Goal: Book appointment/travel/reservation

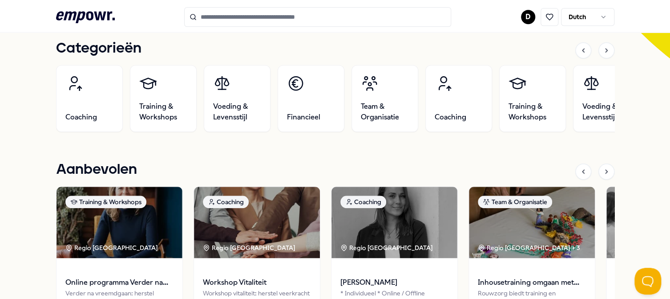
scroll to position [312, 0]
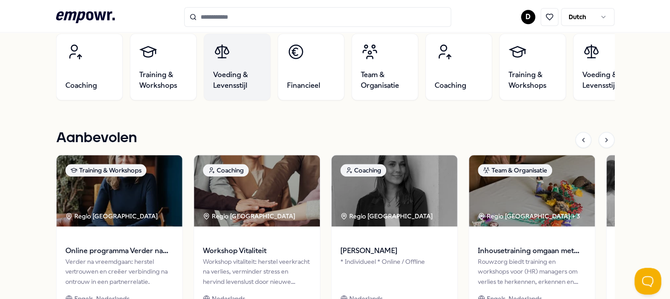
click at [231, 73] on span "Voeding & Levensstijl" at bounding box center [237, 79] width 48 height 21
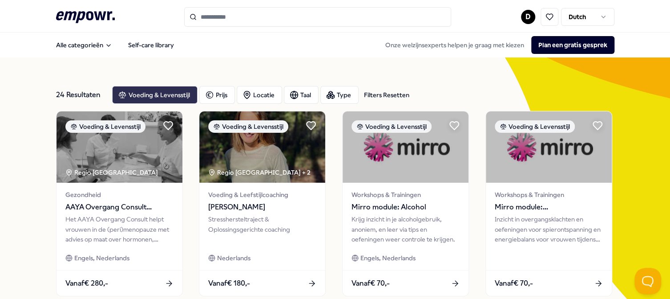
click at [178, 93] on div "Voeding & Levensstijl" at bounding box center [154, 95] width 85 height 18
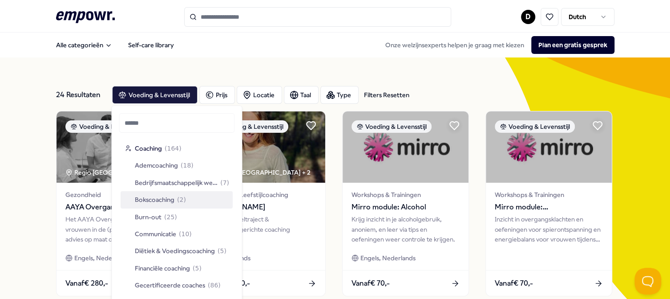
click at [169, 199] on span "Bokscoaching" at bounding box center [155, 199] width 40 height 10
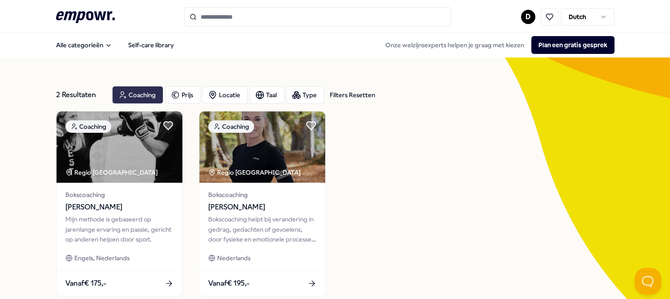
click at [146, 94] on div "Coaching" at bounding box center [137, 95] width 51 height 18
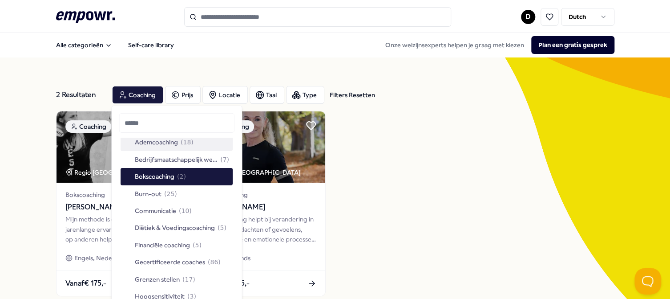
scroll to position [45, 0]
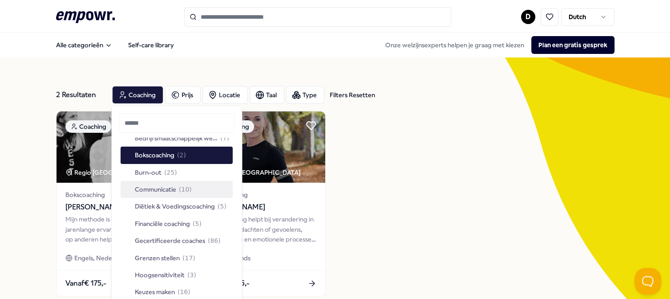
click at [176, 189] on span "Communicatie" at bounding box center [155, 189] width 41 height 10
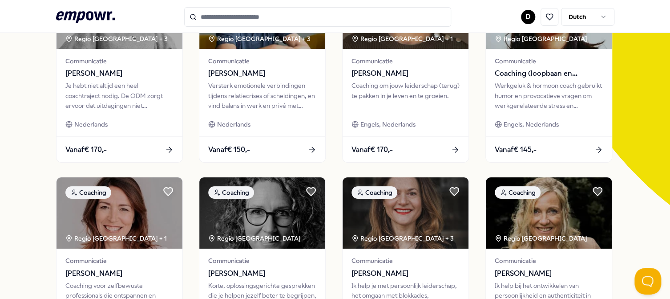
scroll to position [223, 0]
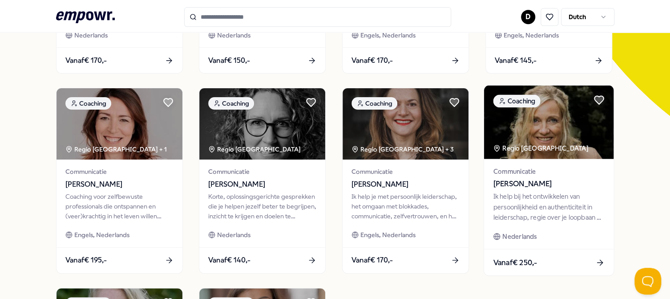
click at [529, 180] on span "[PERSON_NAME]" at bounding box center [548, 184] width 111 height 12
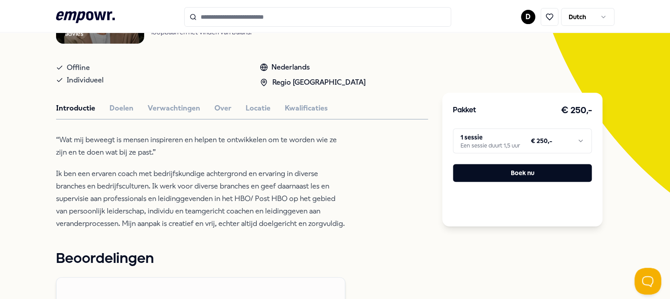
scroll to position [101, 0]
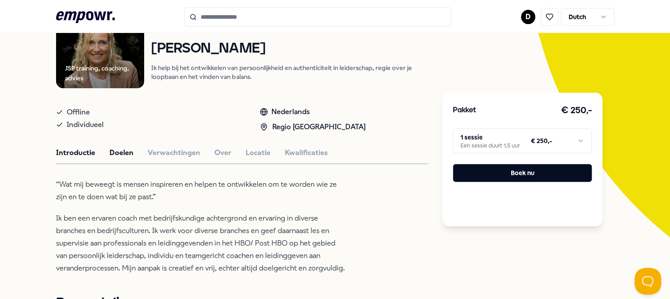
click at [126, 149] on button "Doelen" at bounding box center [121, 153] width 24 height 12
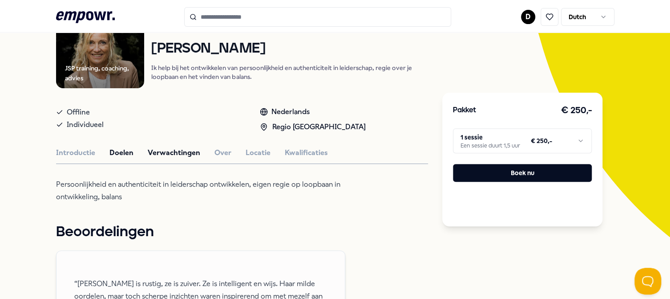
click at [162, 149] on button "Verwachtingen" at bounding box center [174, 153] width 53 height 12
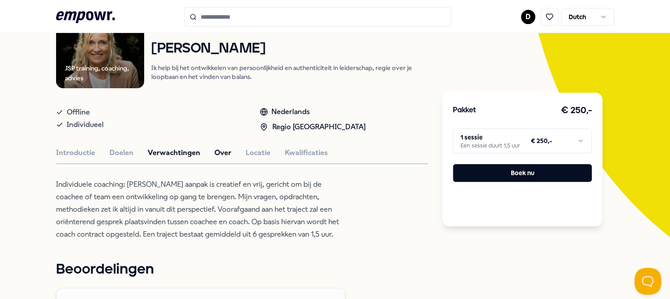
click at [219, 151] on button "Over" at bounding box center [222, 153] width 17 height 12
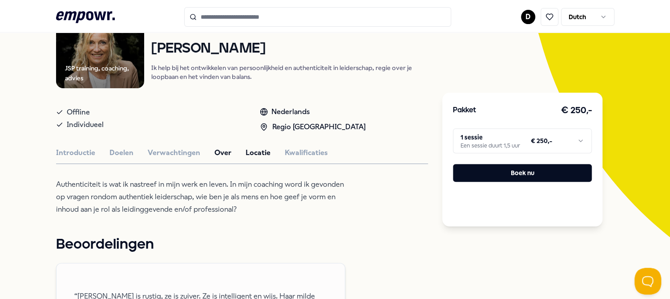
click at [254, 150] on button "Locatie" at bounding box center [258, 153] width 25 height 12
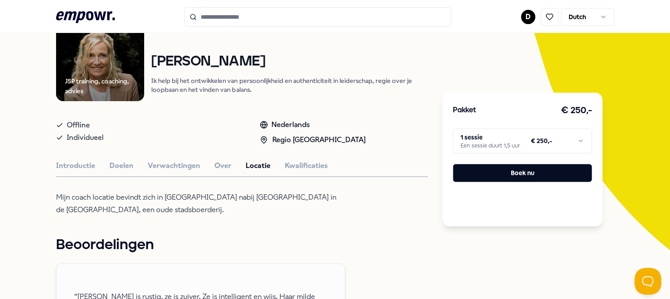
scroll to position [0, 0]
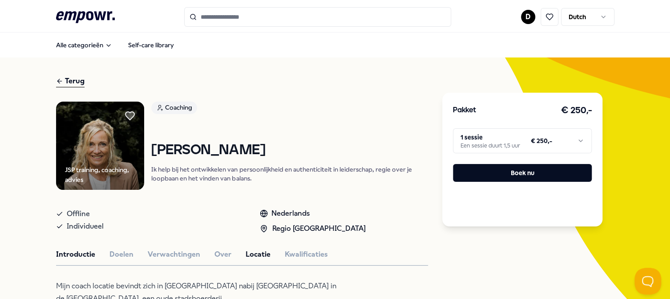
click at [77, 254] on button "Introductie" at bounding box center [75, 254] width 39 height 12
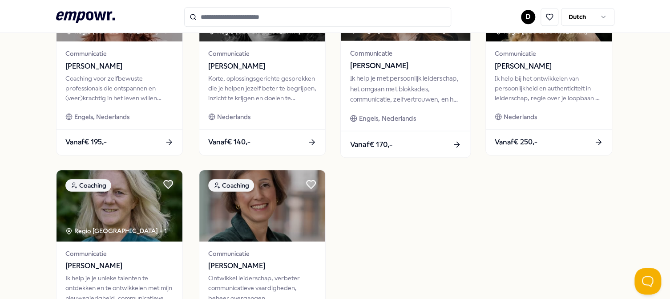
scroll to position [274, 0]
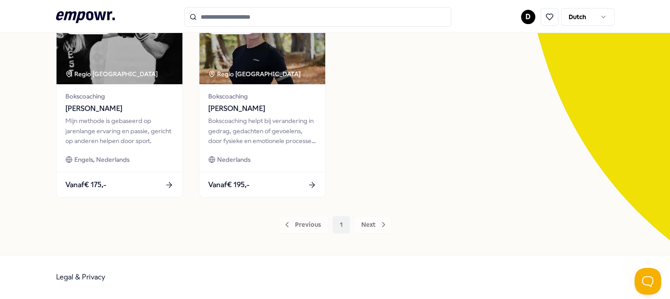
scroll to position [98, 0]
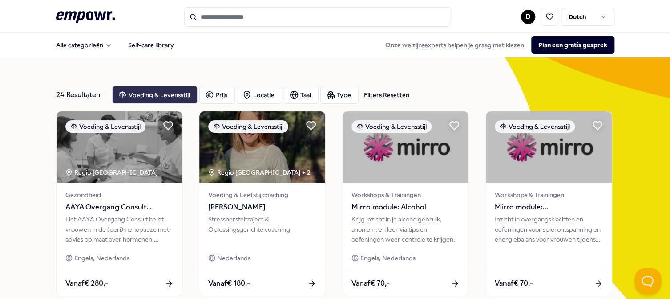
click at [166, 90] on div "Voeding & Levensstijl" at bounding box center [154, 95] width 85 height 18
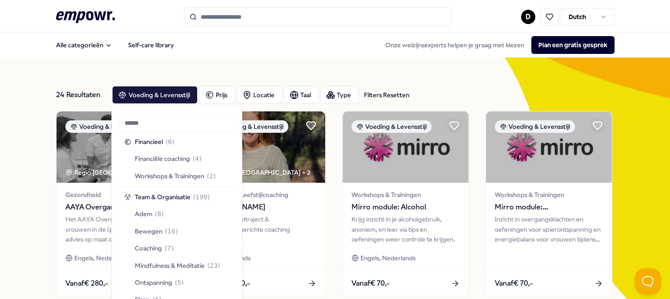
scroll to position [706, 0]
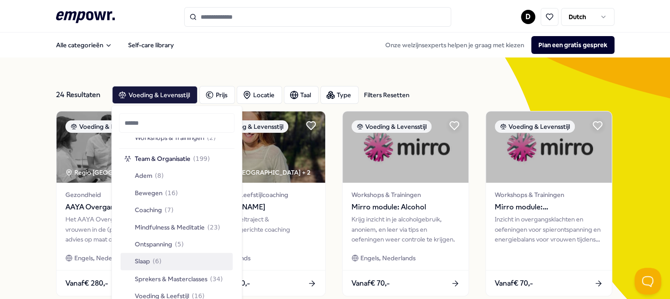
click at [144, 257] on span "Slaap" at bounding box center [142, 261] width 15 height 10
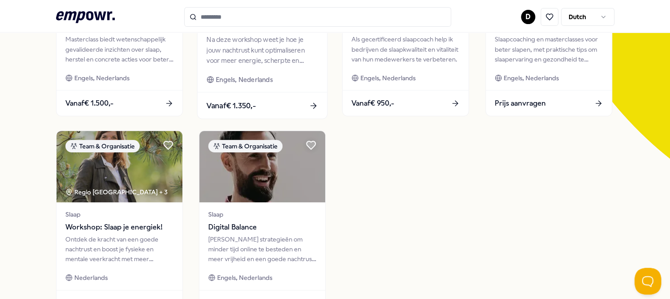
scroll to position [223, 0]
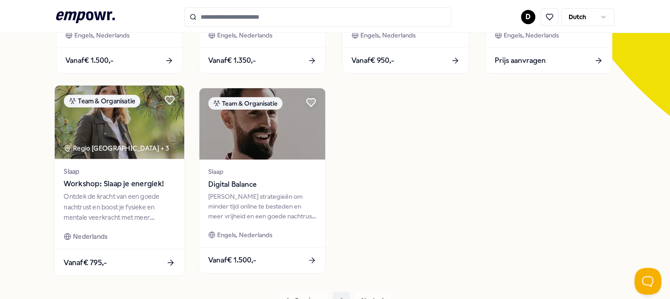
click at [150, 153] on img at bounding box center [118, 121] width 129 height 73
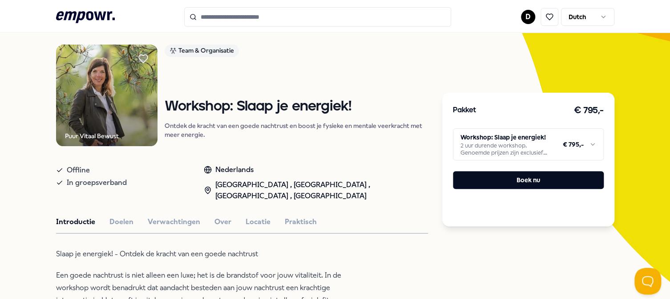
scroll to position [101, 0]
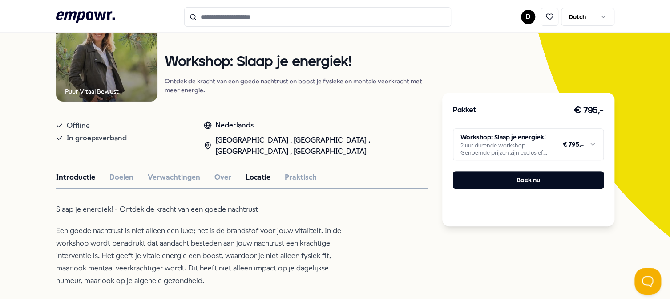
click at [246, 174] on button "Locatie" at bounding box center [258, 177] width 25 height 12
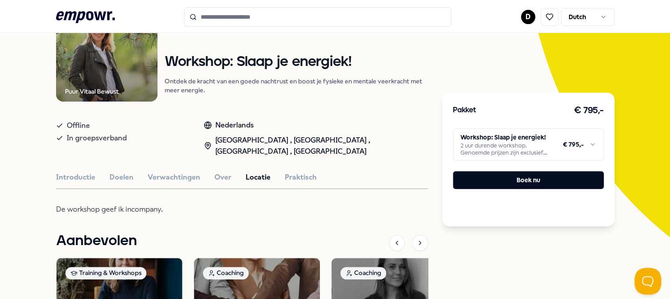
scroll to position [190, 0]
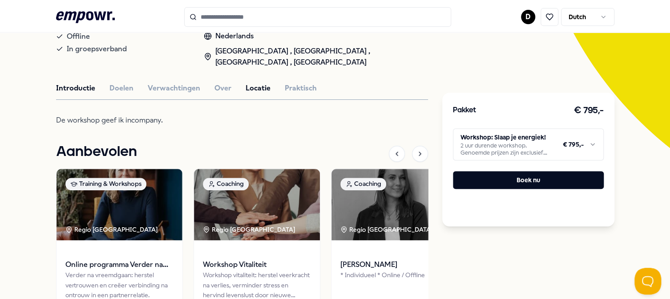
click at [73, 89] on button "Introductie" at bounding box center [75, 88] width 39 height 12
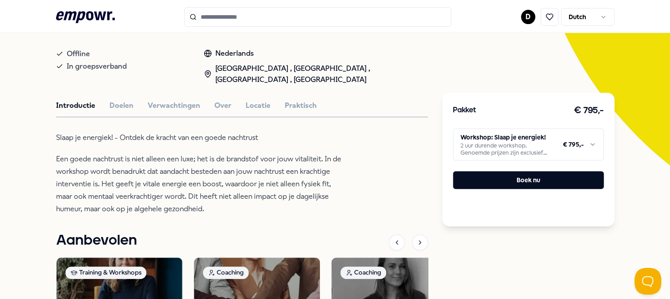
scroll to position [163, 0]
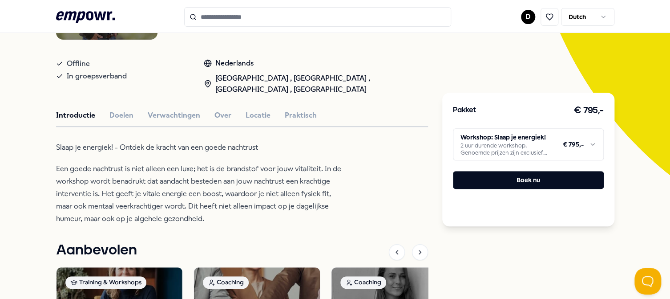
click at [538, 147] on html ".empowr-logo_svg__cls-1{fill:#03032f} D Dutch Alle categorieën Self-care librar…" at bounding box center [335, 149] width 670 height 299
click at [585, 142] on html ".empowr-logo_svg__cls-1{fill:#03032f} D Dutch Alle categorieën Self-care librar…" at bounding box center [335, 149] width 670 height 299
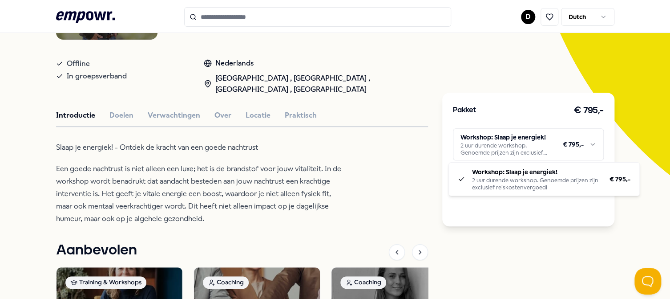
click at [585, 142] on html ".empowr-logo_svg__cls-1{fill:#03032f} D Dutch Alle categorieën Self-care librar…" at bounding box center [335, 149] width 670 height 299
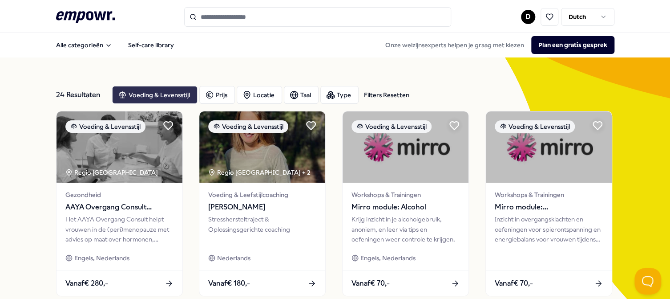
click at [161, 90] on div "Voeding & Levensstijl" at bounding box center [154, 95] width 85 height 18
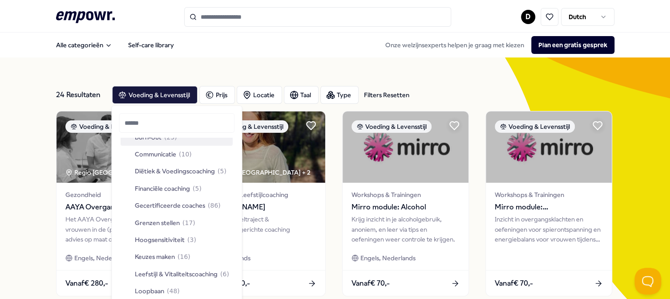
scroll to position [134, 0]
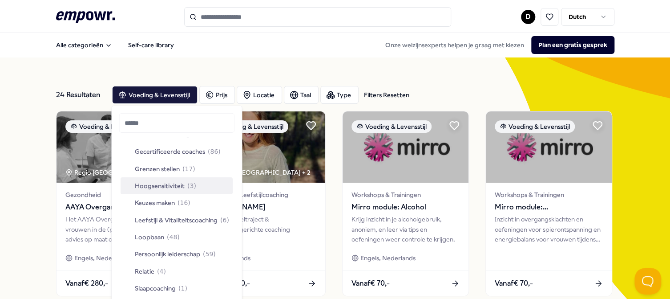
click at [155, 183] on span "Hoogsensitiviteit" at bounding box center [160, 186] width 50 height 10
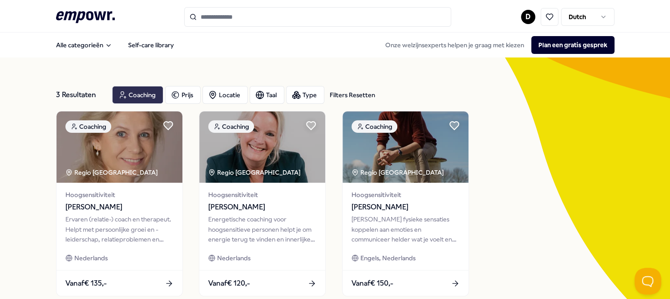
click at [139, 91] on div "Coaching" at bounding box center [137, 95] width 51 height 18
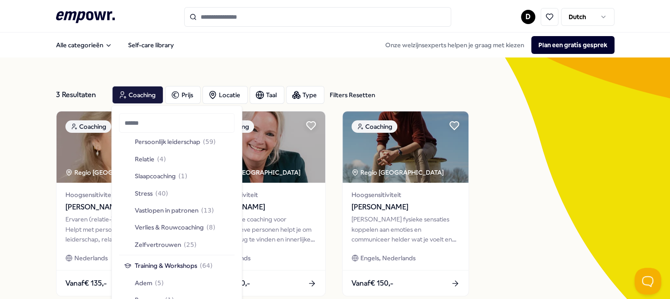
scroll to position [267, 0]
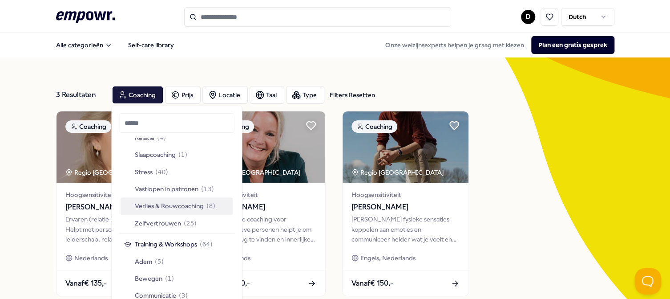
click at [192, 205] on span "Verlies & Rouwcoaching" at bounding box center [169, 206] width 69 height 10
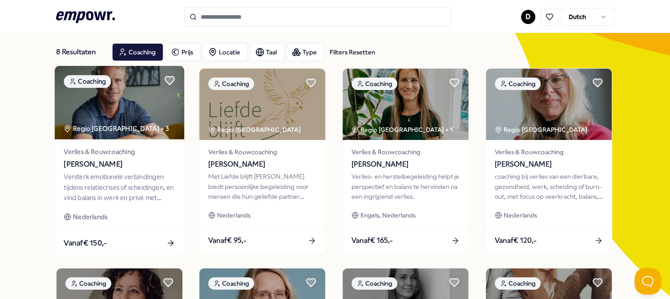
scroll to position [45, 0]
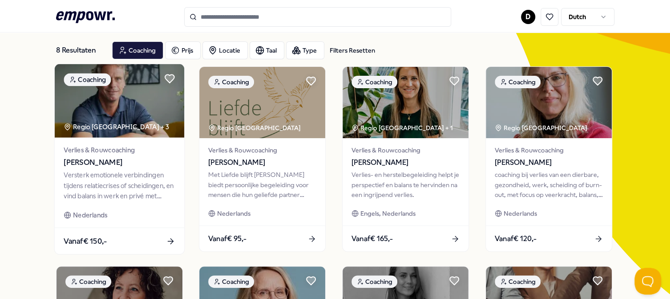
click at [99, 159] on span "[PERSON_NAME]" at bounding box center [119, 163] width 111 height 12
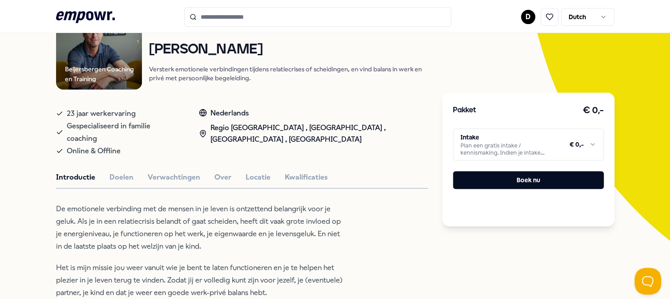
scroll to position [134, 0]
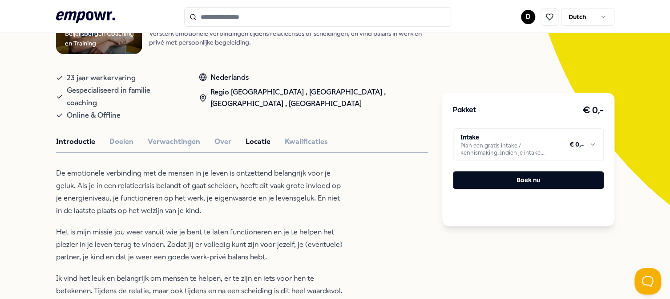
click at [260, 136] on button "Locatie" at bounding box center [258, 142] width 25 height 12
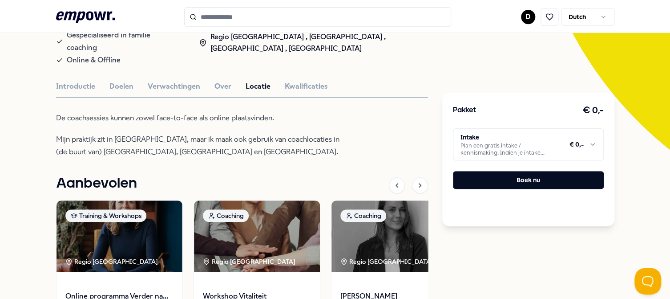
scroll to position [178, 0]
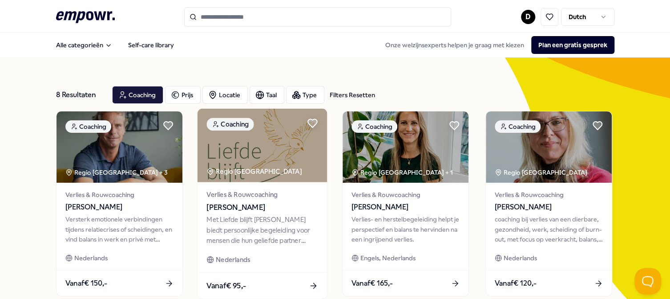
click at [246, 194] on span "Verlies & Rouwcoaching" at bounding box center [262, 194] width 111 height 10
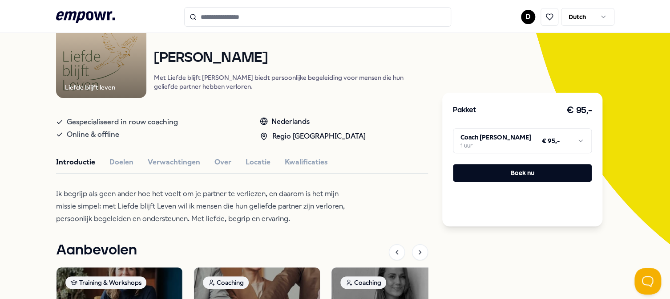
scroll to position [89, 0]
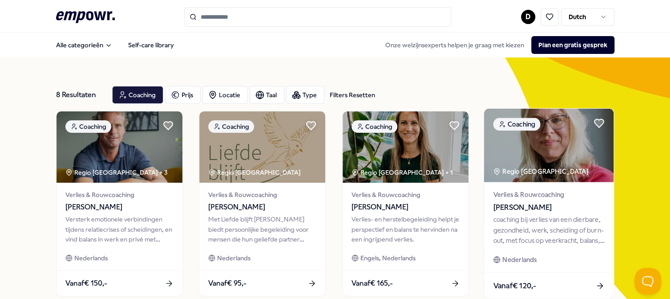
click at [549, 160] on img at bounding box center [548, 145] width 129 height 73
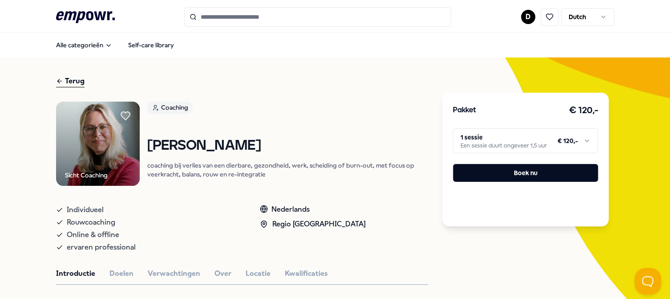
scroll to position [134, 0]
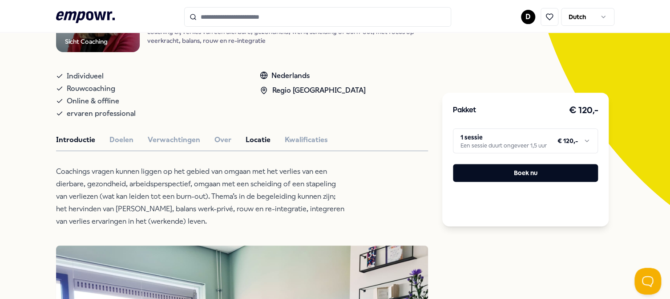
click at [256, 139] on button "Locatie" at bounding box center [258, 140] width 25 height 12
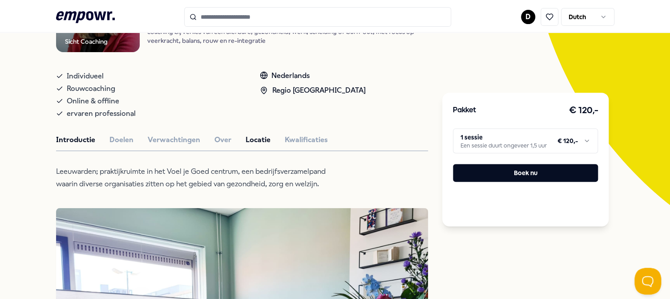
click at [64, 138] on button "Introductie" at bounding box center [75, 140] width 39 height 12
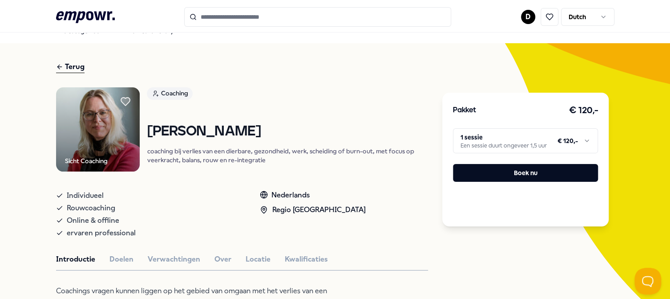
scroll to position [0, 0]
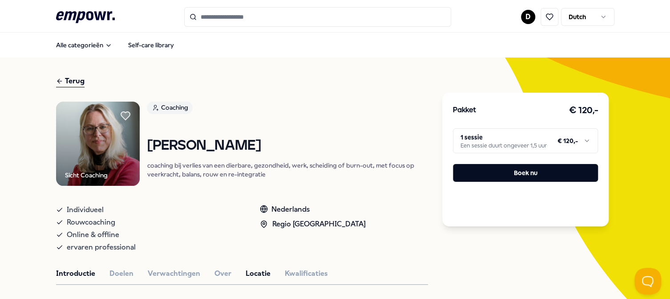
click at [250, 274] on button "Locatie" at bounding box center [258, 273] width 25 height 12
click at [250, 270] on button "Locatie" at bounding box center [258, 273] width 25 height 12
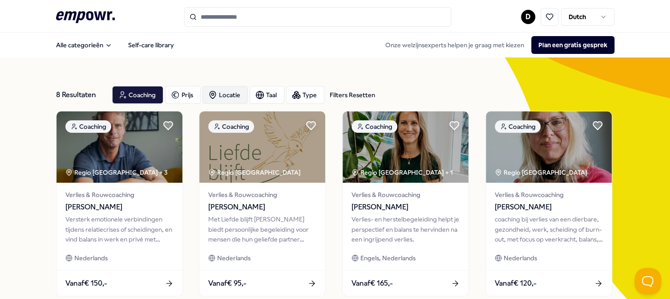
click at [210, 94] on icon "button" at bounding box center [213, 95] width 6 height 8
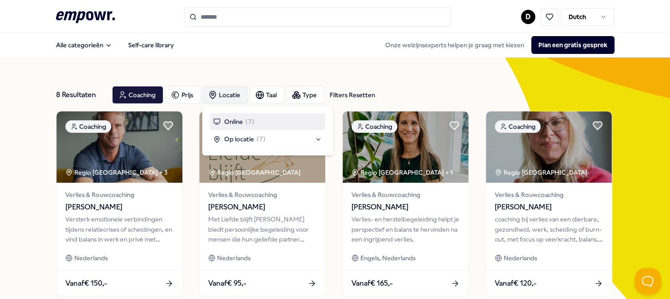
click at [235, 122] on span "Online" at bounding box center [233, 122] width 19 height 10
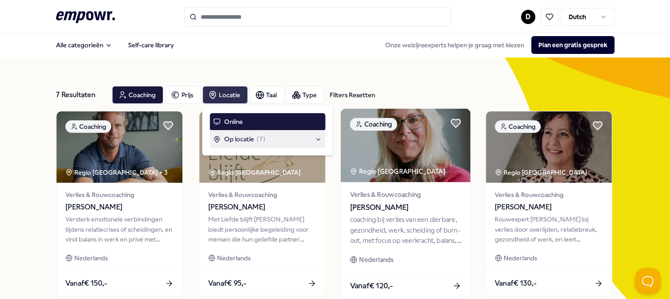
click at [363, 167] on div "Regio [GEOGRAPHIC_DATA]" at bounding box center [398, 171] width 97 height 10
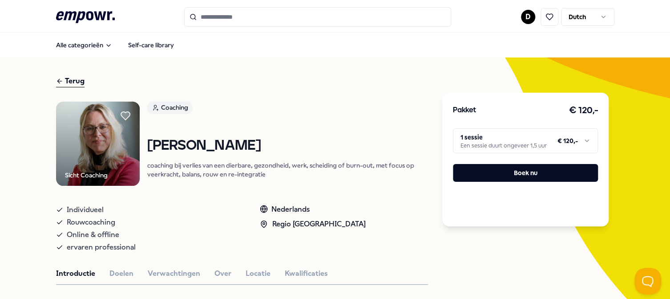
scroll to position [134, 0]
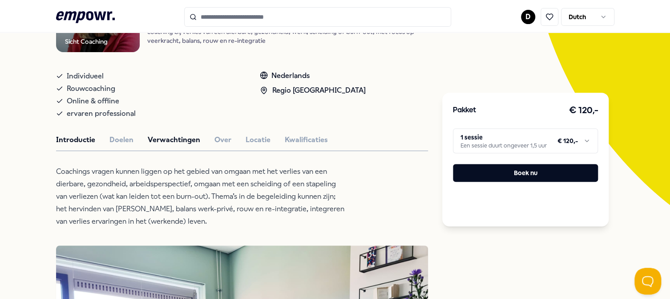
click at [162, 140] on button "Verwachtingen" at bounding box center [174, 140] width 53 height 12
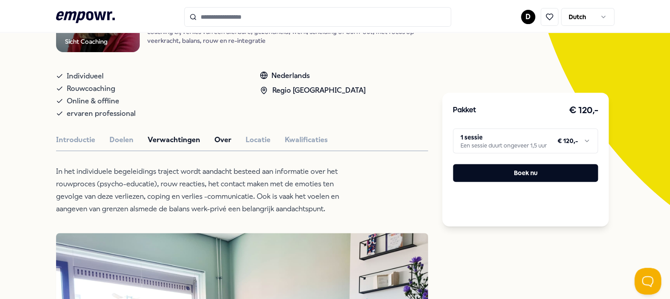
click at [223, 140] on button "Over" at bounding box center [222, 140] width 17 height 12
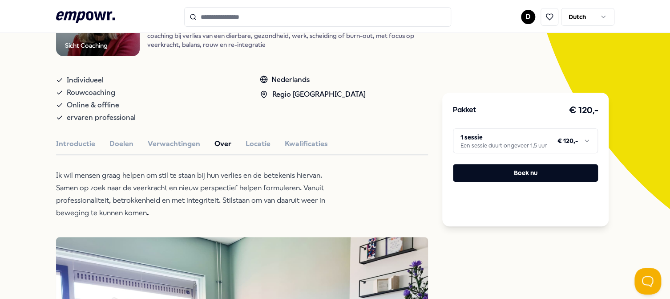
scroll to position [45, 0]
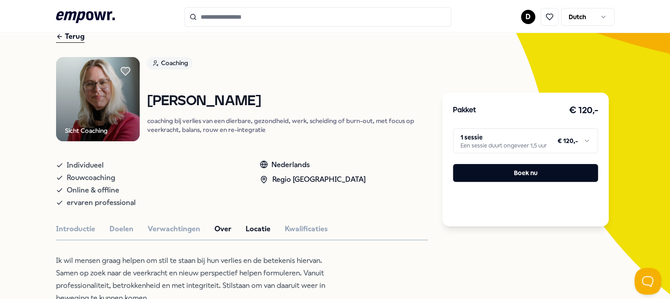
click at [258, 227] on button "Locatie" at bounding box center [258, 229] width 25 height 12
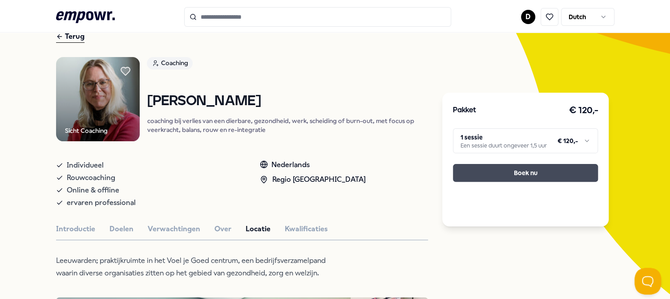
click at [550, 166] on button "Boek nu" at bounding box center [525, 173] width 145 height 18
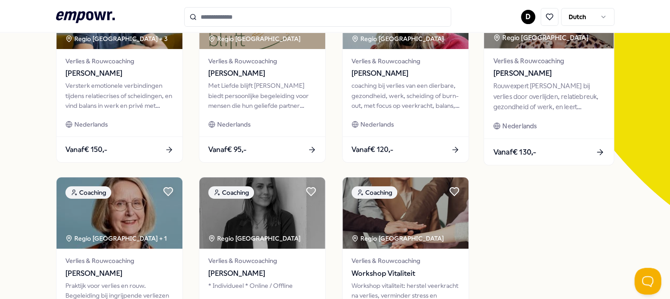
scroll to position [178, 0]
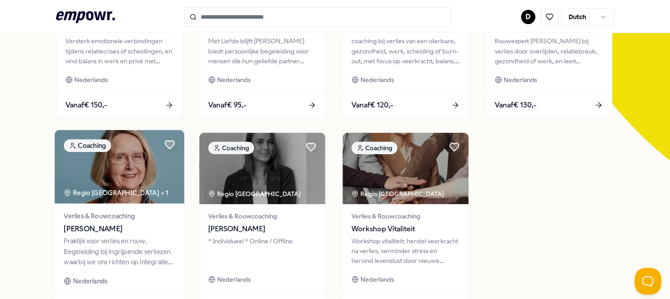
click at [138, 202] on img at bounding box center [118, 166] width 129 height 73
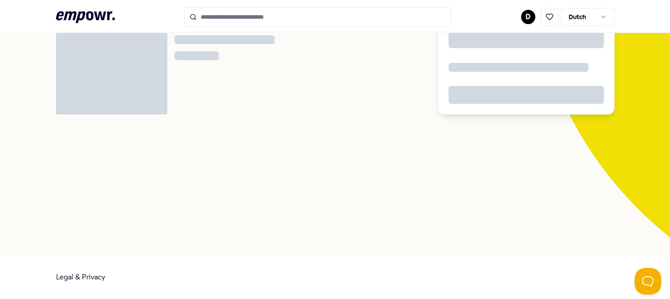
scroll to position [57, 0]
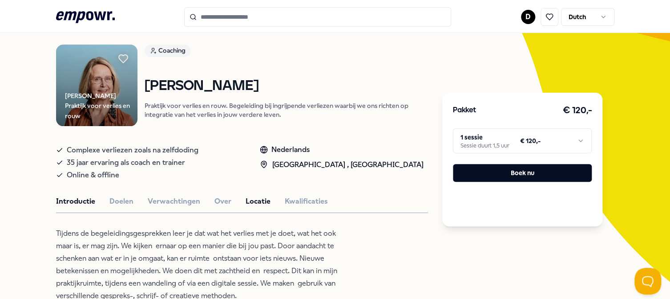
click at [249, 195] on button "Locatie" at bounding box center [258, 201] width 25 height 12
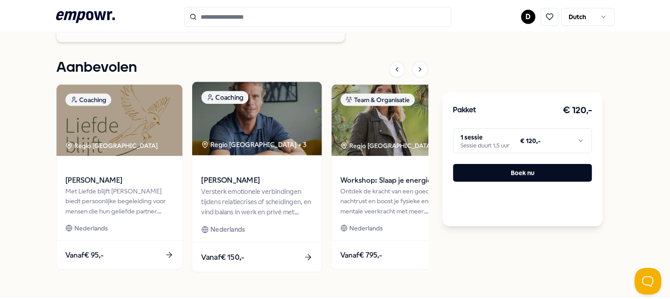
scroll to position [1204, 0]
